Goal: Entertainment & Leisure: Consume media (video, audio)

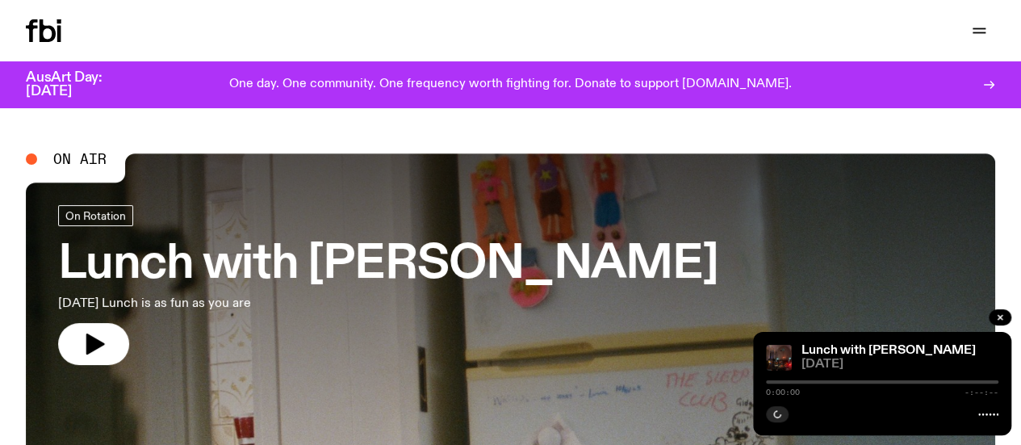
click at [292, 249] on h3 "Lunch with [PERSON_NAME]" at bounding box center [387, 264] width 659 height 45
click at [0, 0] on link "Schedule" at bounding box center [0, 0] width 0 height 0
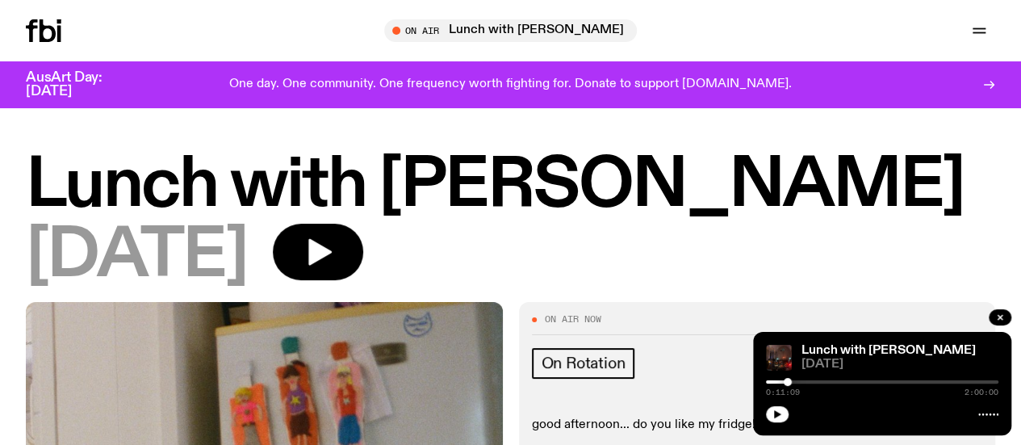
click at [0, 0] on icon "button" at bounding box center [0, 0] width 0 height 0
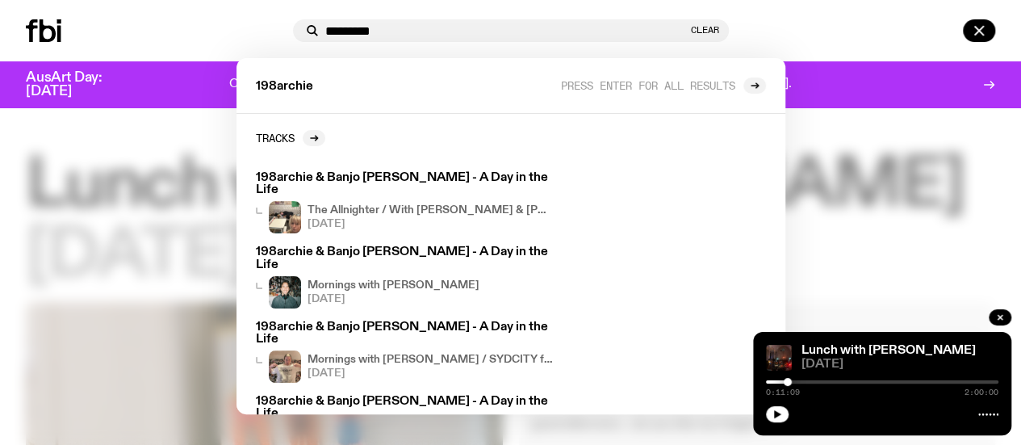
type input "*********"
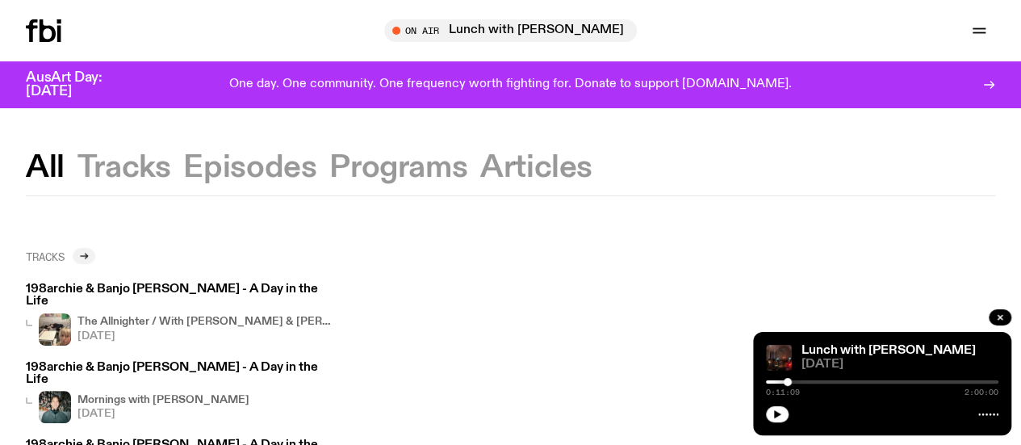
click at [82, 258] on icon at bounding box center [84, 256] width 10 height 10
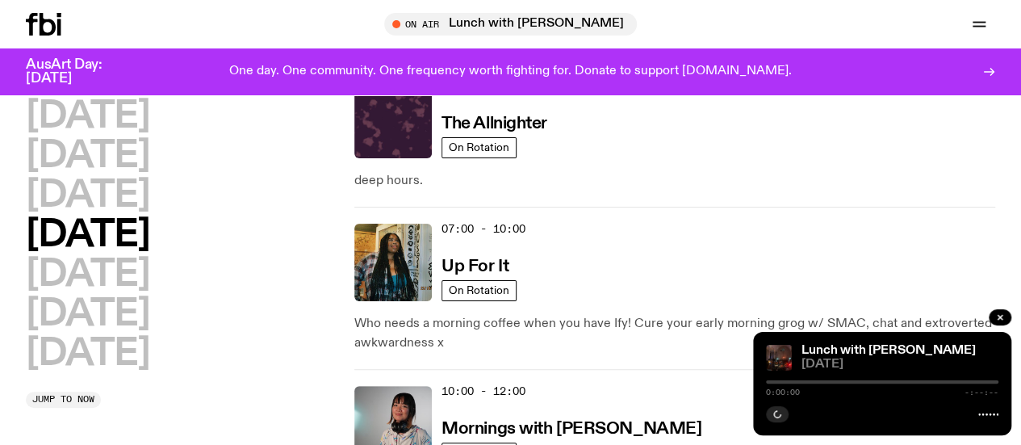
scroll to position [79, 0]
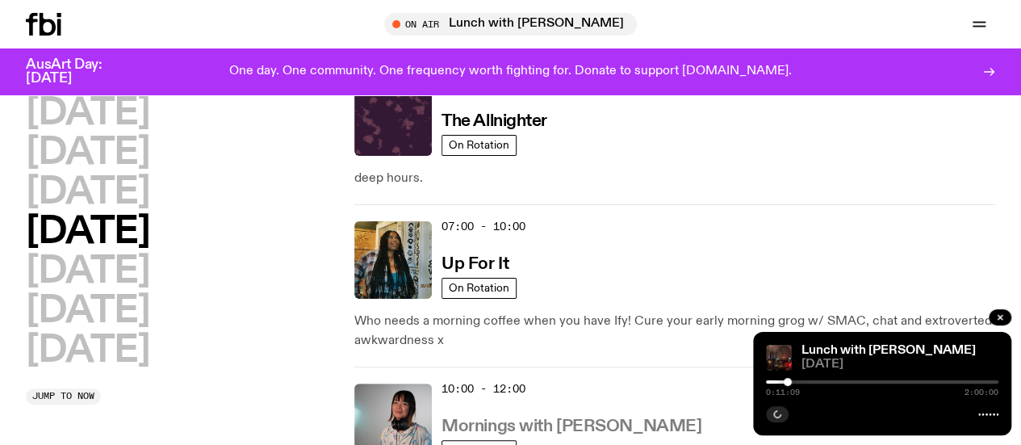
click at [557, 418] on h3 "Mornings with [PERSON_NAME]" at bounding box center [571, 426] width 260 height 17
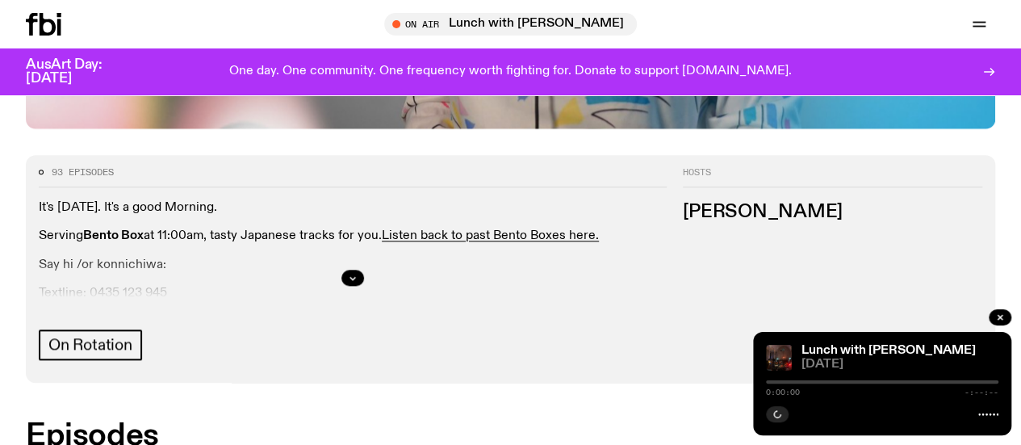
scroll to position [704, 0]
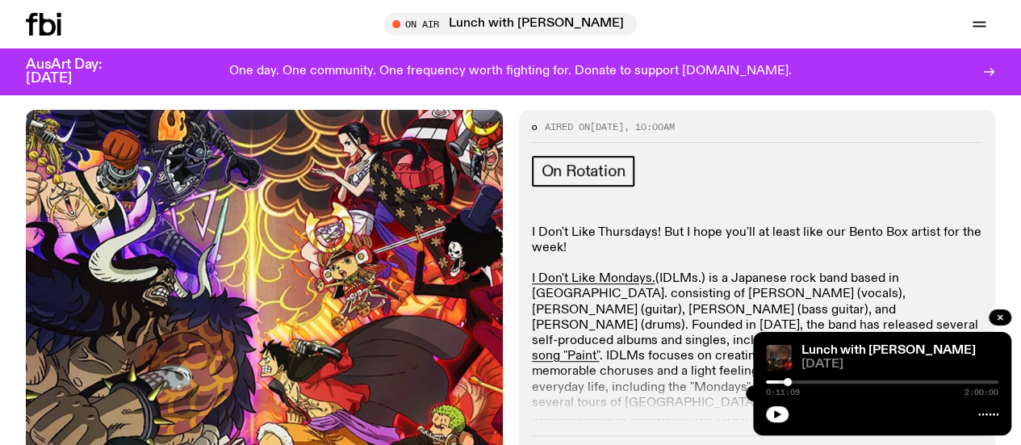
scroll to position [244, 0]
